Goal: Transaction & Acquisition: Purchase product/service

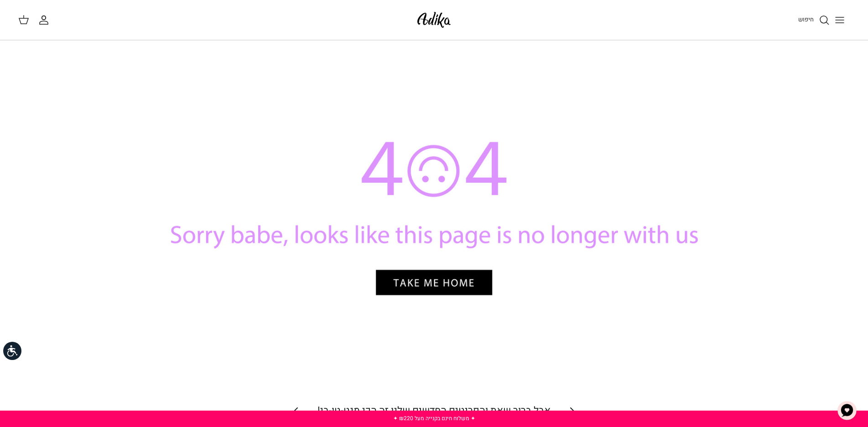
drag, startPoint x: 0, startPoint y: 0, endPoint x: 439, endPoint y: 20, distance: 439.6
click at [439, 20] on img at bounding box center [434, 19] width 39 height 21
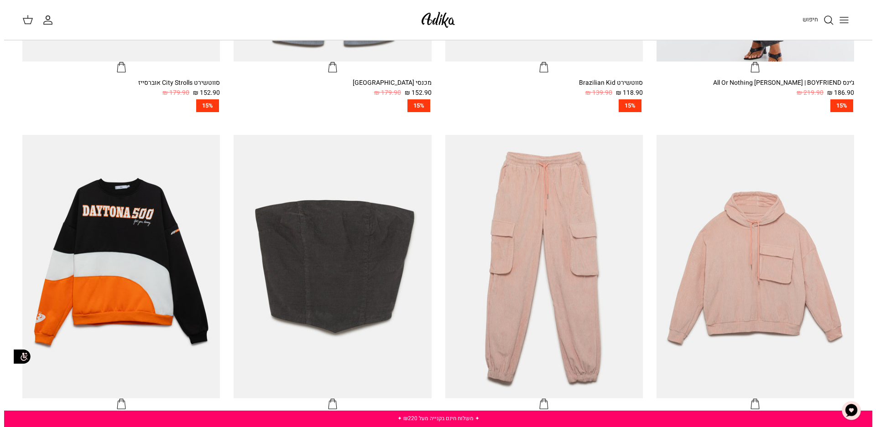
scroll to position [456, 0]
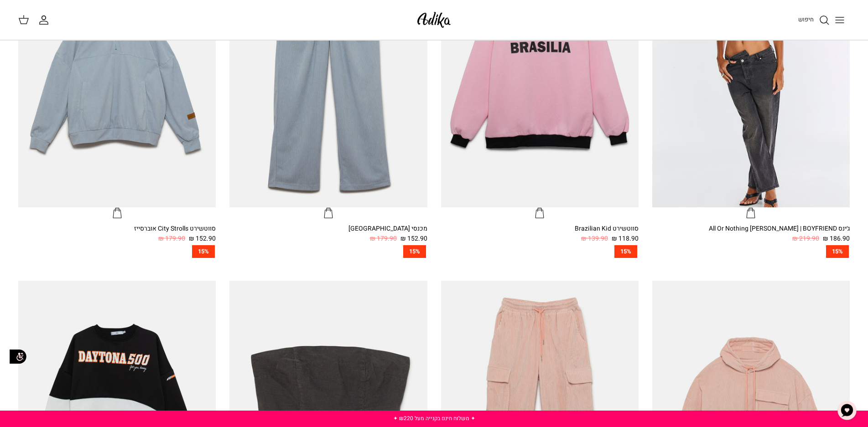
click at [833, 24] on button "Toggle menu" at bounding box center [840, 20] width 20 height 20
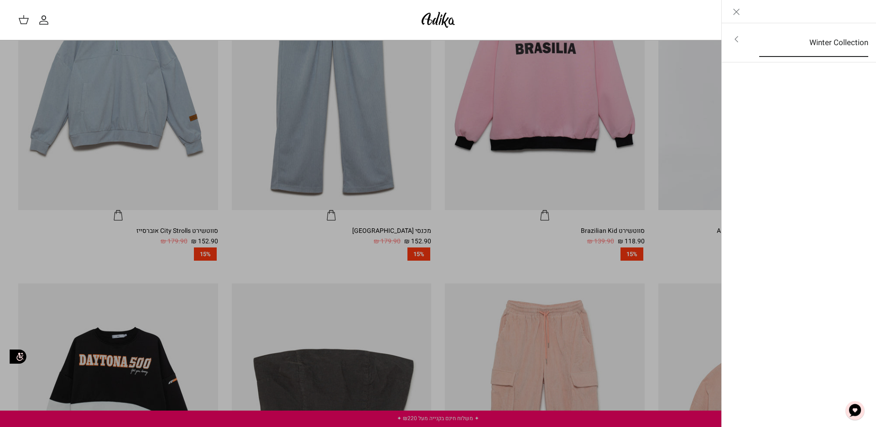
click at [780, 35] on link "Winter Collection" at bounding box center [813, 43] width 125 height 28
click at [780, 35] on link "לכל הפריטים" at bounding box center [798, 40] width 145 height 23
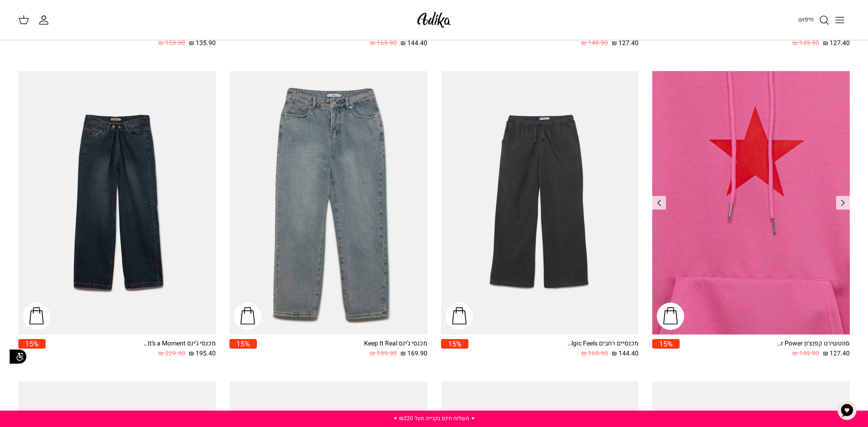
scroll to position [1008, 0]
click at [727, 233] on img "סווטשירט קפוצ'ון Star Power אוברסייז" at bounding box center [750, 203] width 197 height 264
